Goal: Information Seeking & Learning: Check status

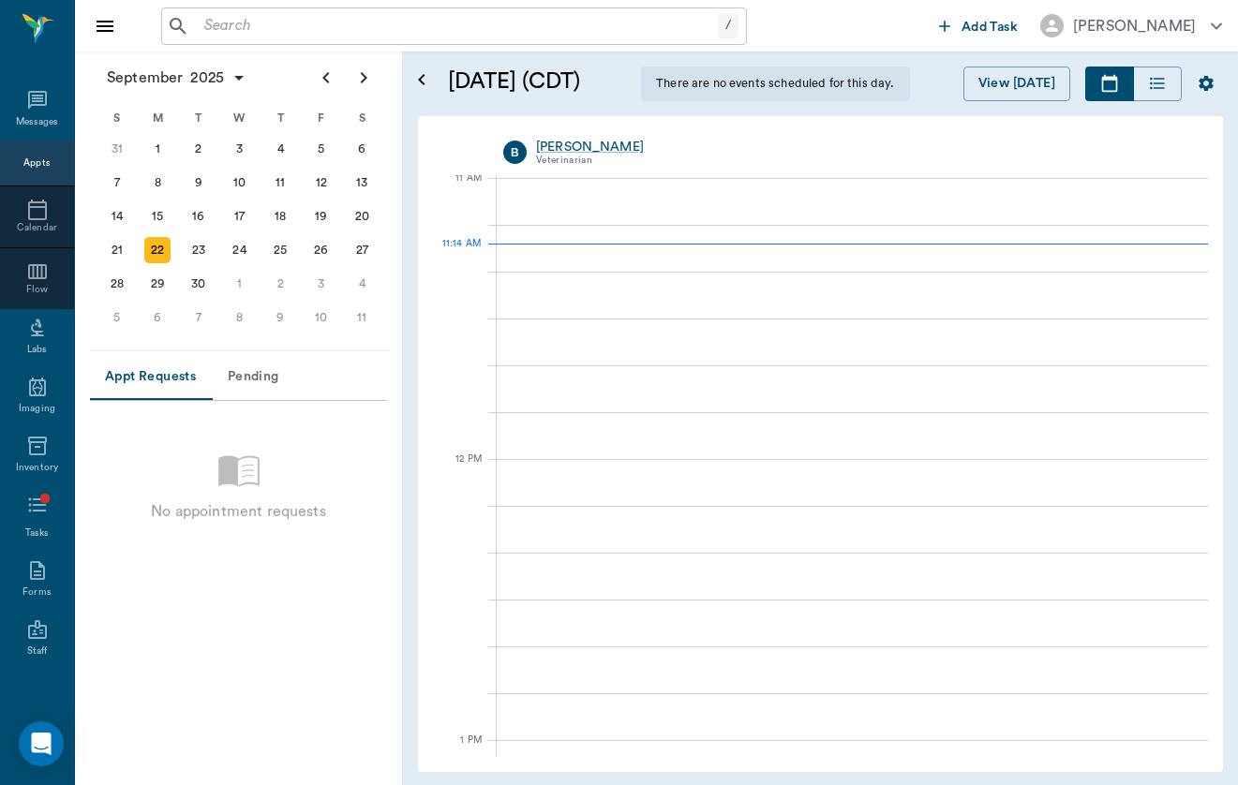
scroll to position [847, 0]
click at [483, 7] on div "/ ​" at bounding box center [454, 25] width 586 height 37
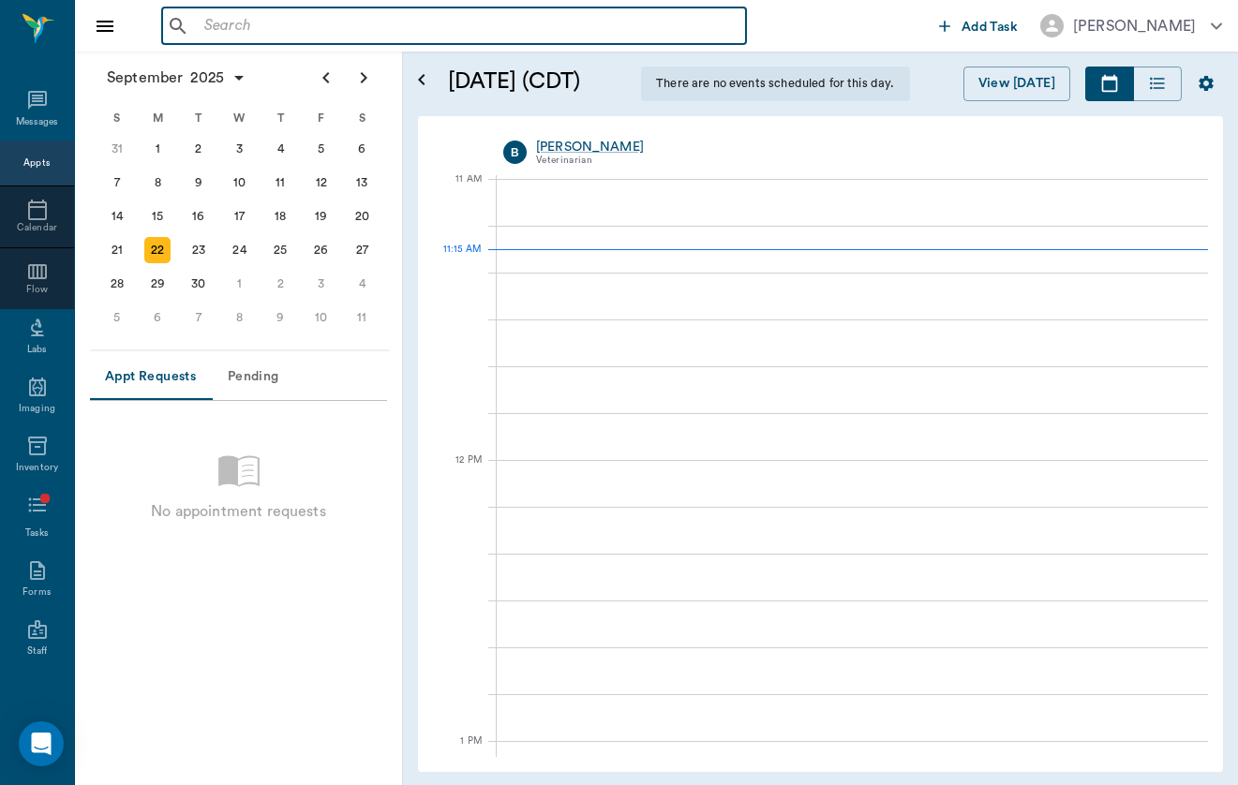
click at [483, 14] on input "text" at bounding box center [468, 26] width 542 height 26
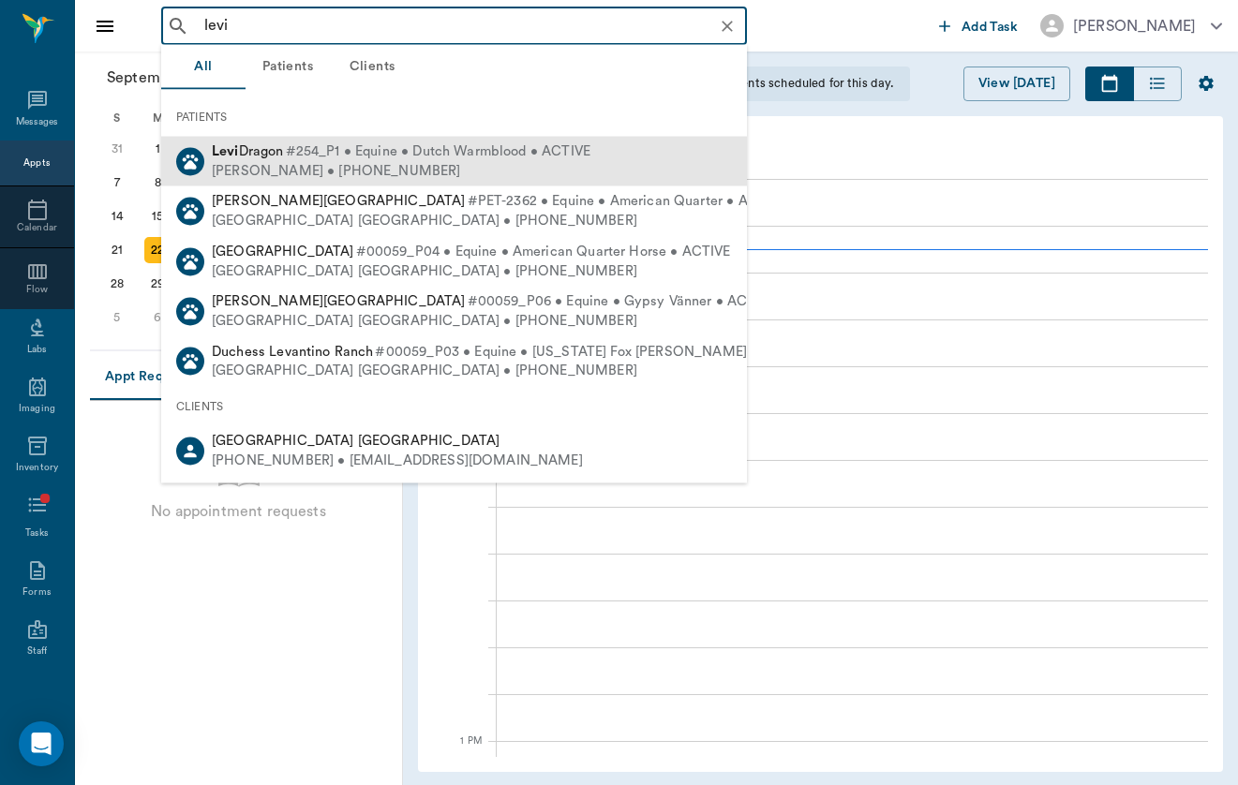
click at [454, 151] on span "#254_P1 • Equine • Dutch Warmblood • ACTIVE" at bounding box center [438, 152] width 305 height 20
type input "levi"
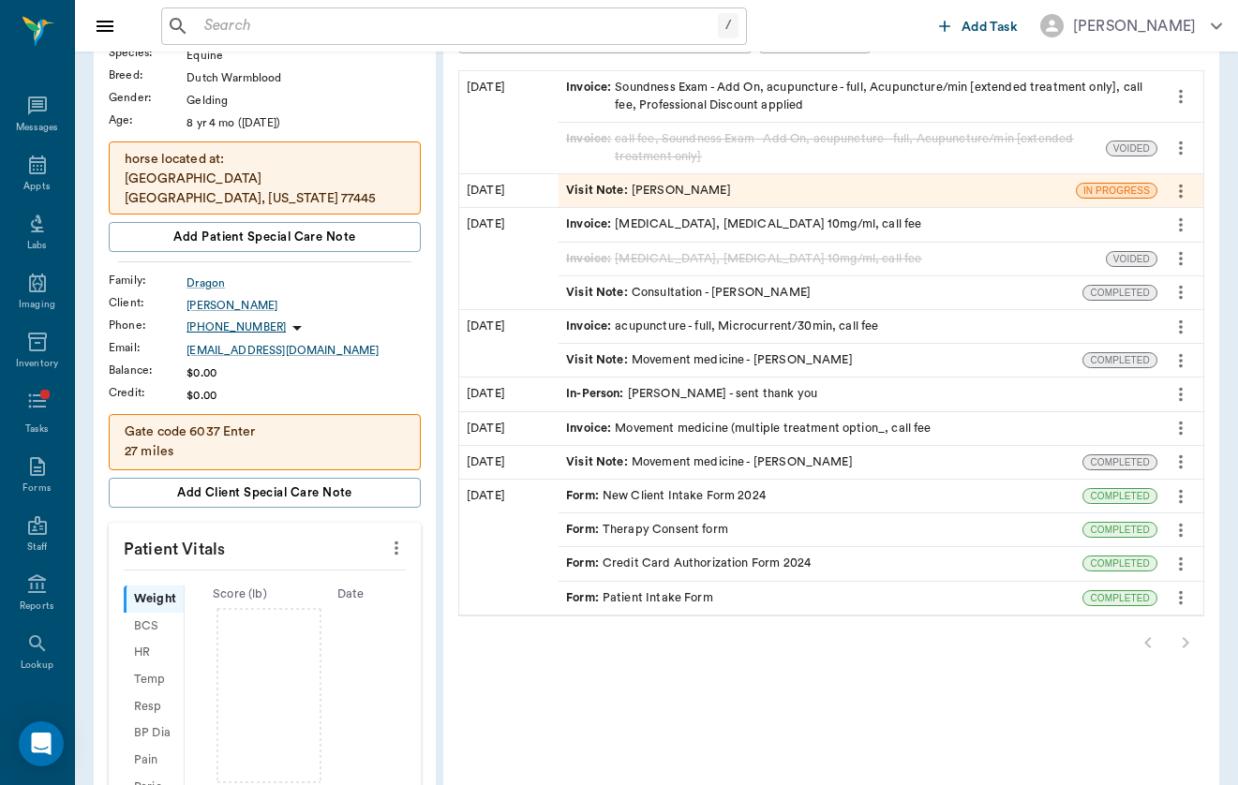
scroll to position [183, 0]
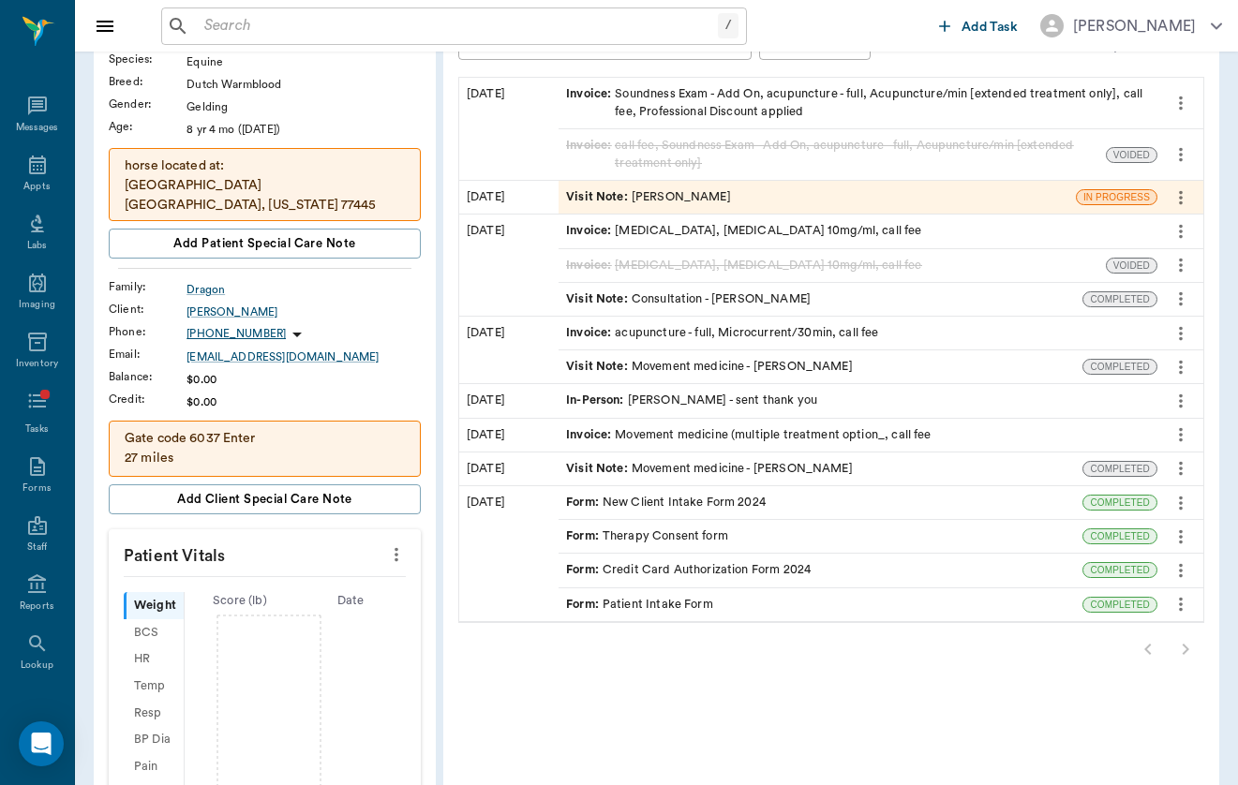
click at [704, 283] on div "Visit Note : Consultation - [PERSON_NAME]" at bounding box center [820, 299] width 524 height 33
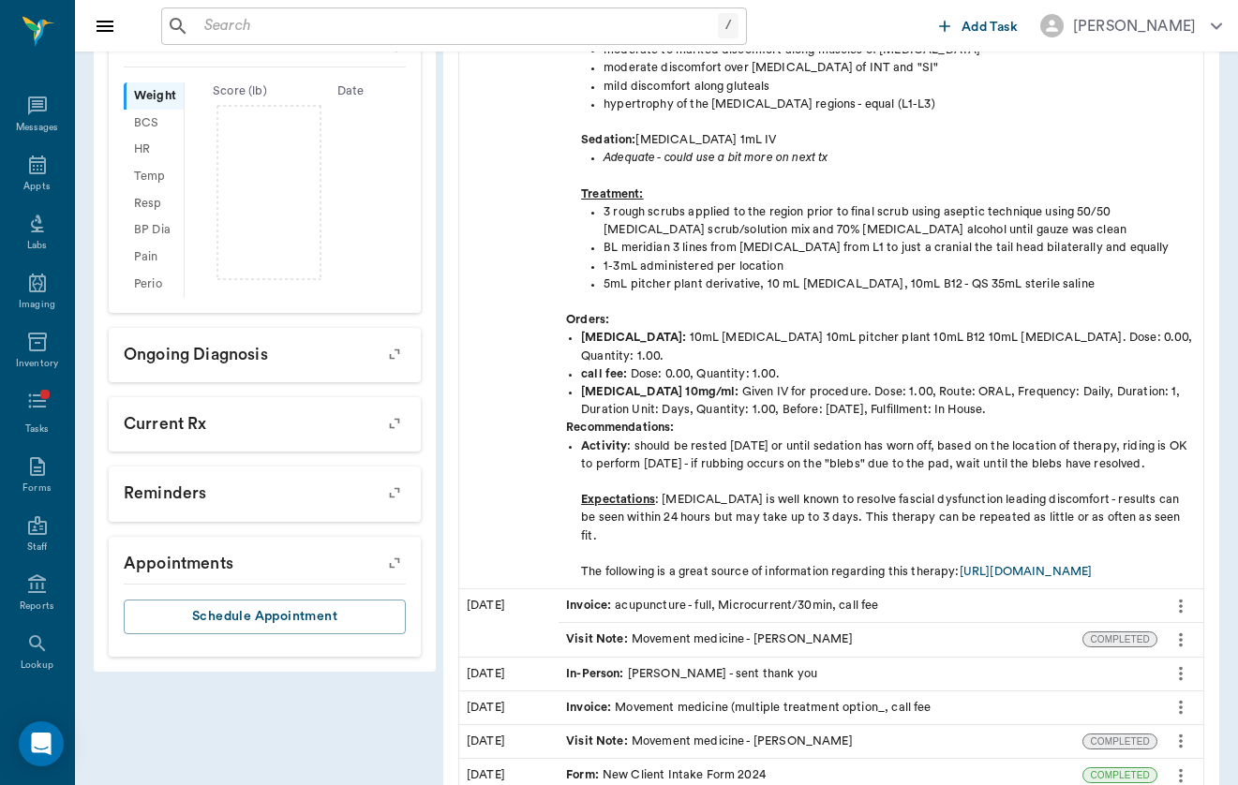
scroll to position [736, 0]
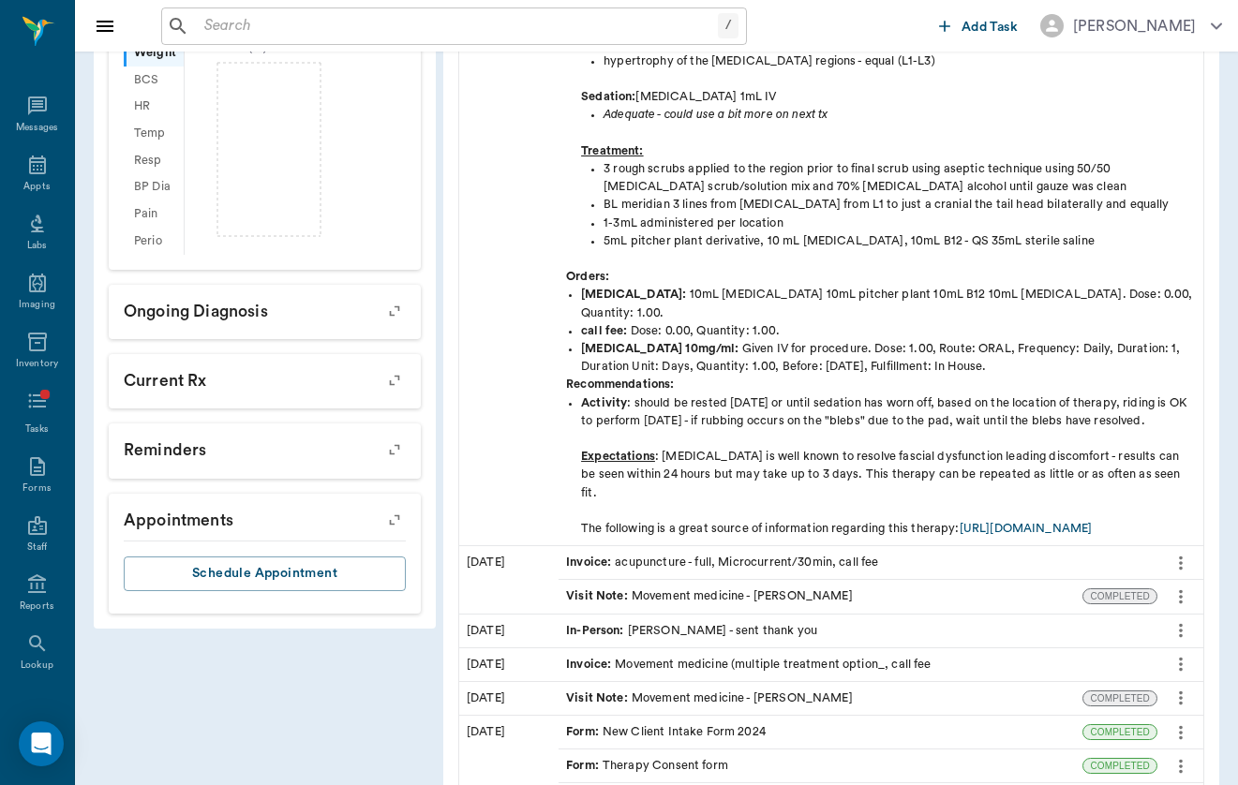
click at [626, 588] on div "Visit Note : Movement medicine - [PERSON_NAME]" at bounding box center [709, 597] width 287 height 18
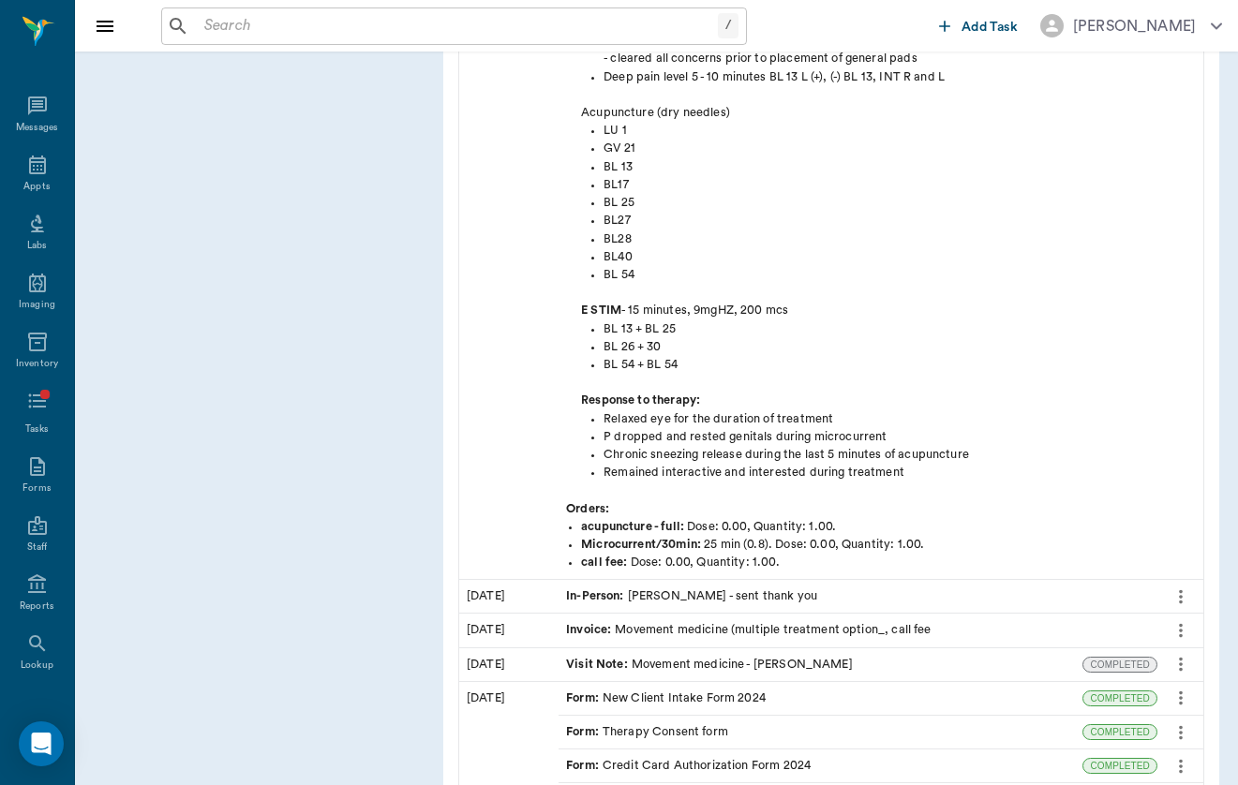
scroll to position [1850, 0]
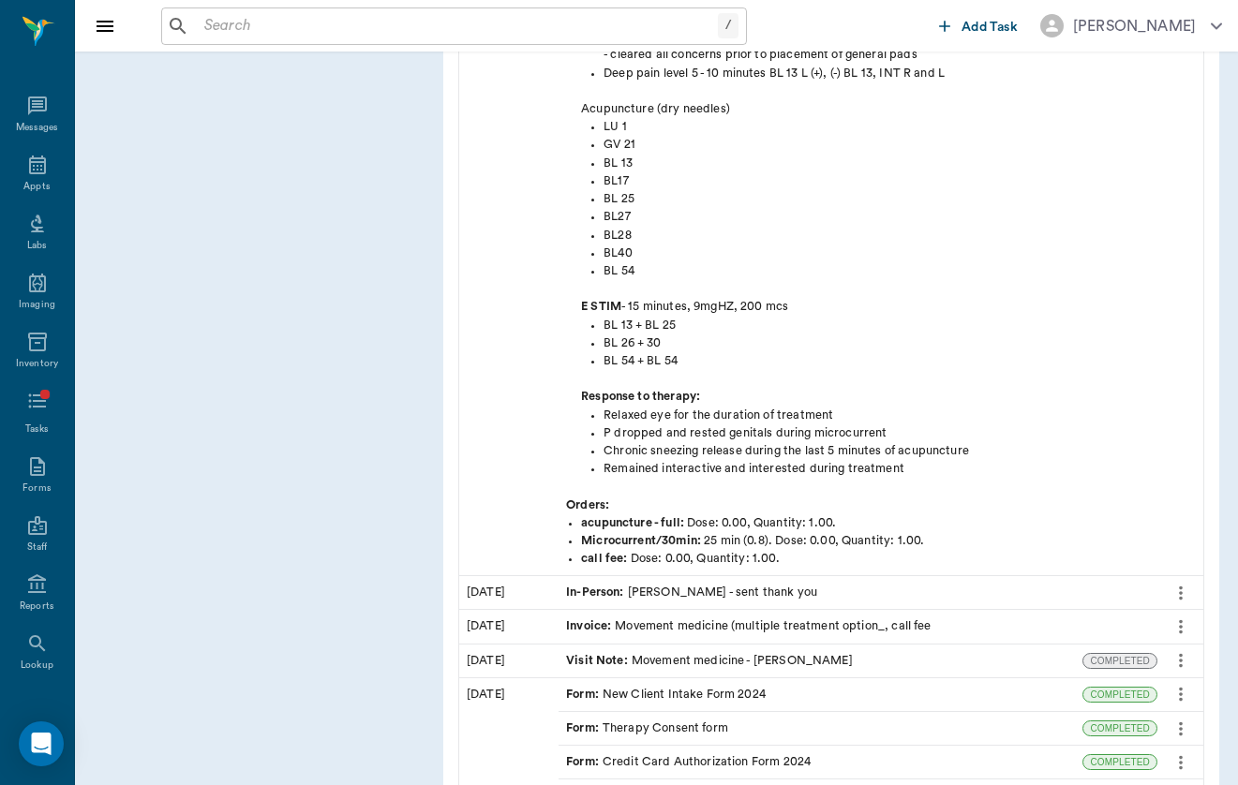
click at [605, 652] on div "Visit Note : Movement medicine - [PERSON_NAME]" at bounding box center [709, 661] width 287 height 18
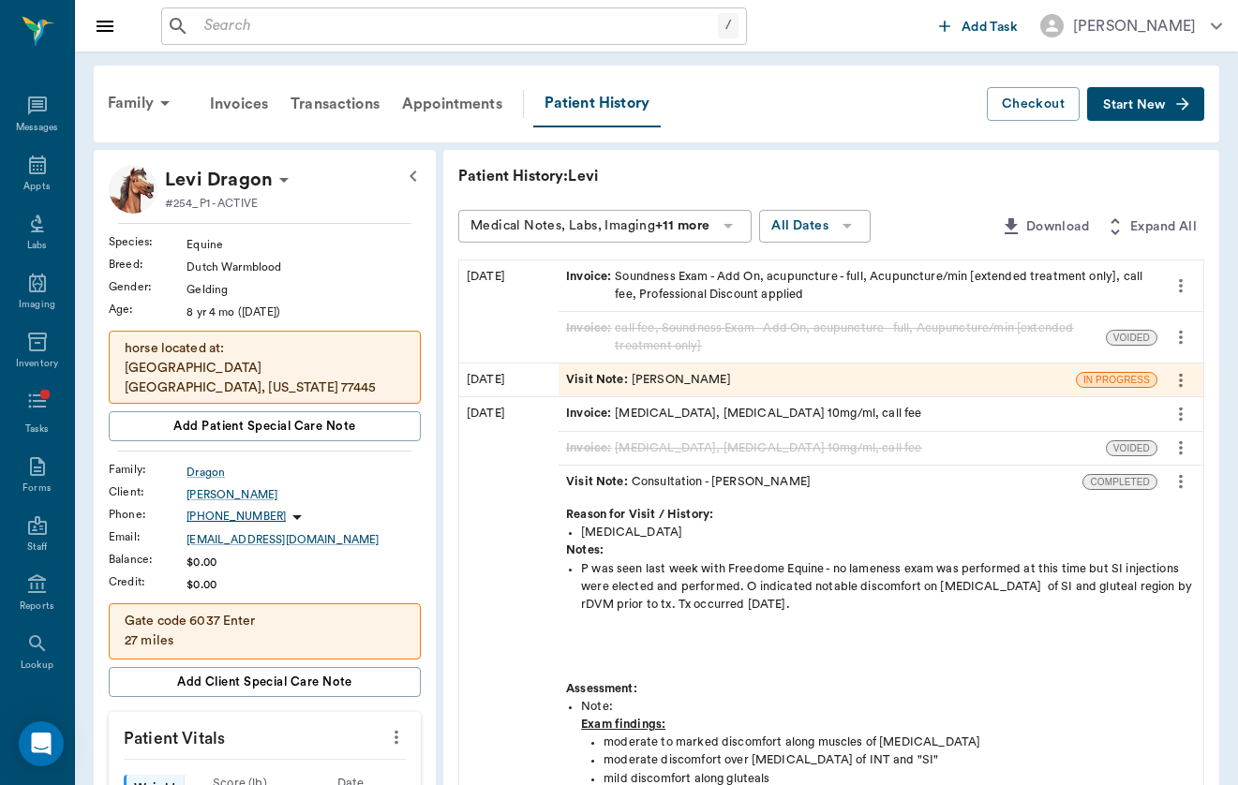
scroll to position [40, 0]
